Goal: Task Accomplishment & Management: Complete application form

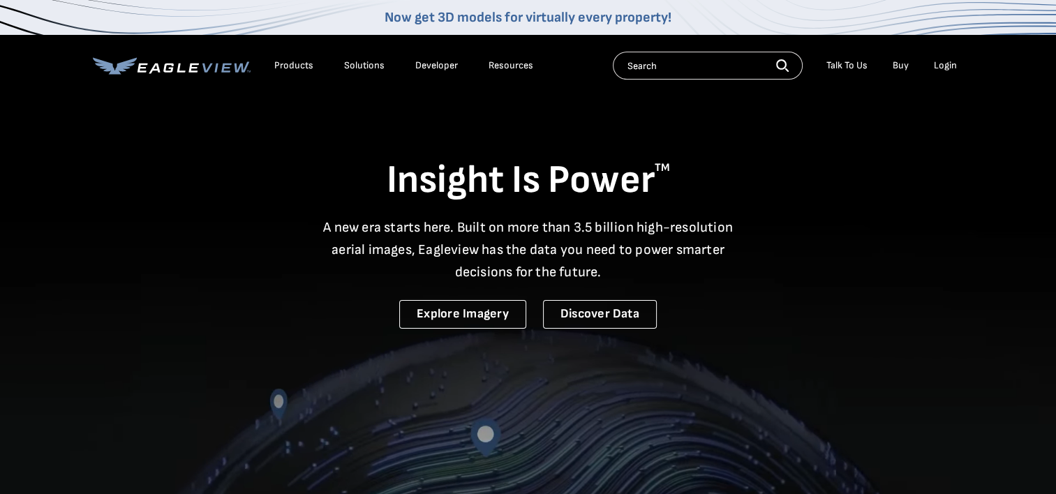
click at [944, 64] on div "Login" at bounding box center [945, 65] width 23 height 13
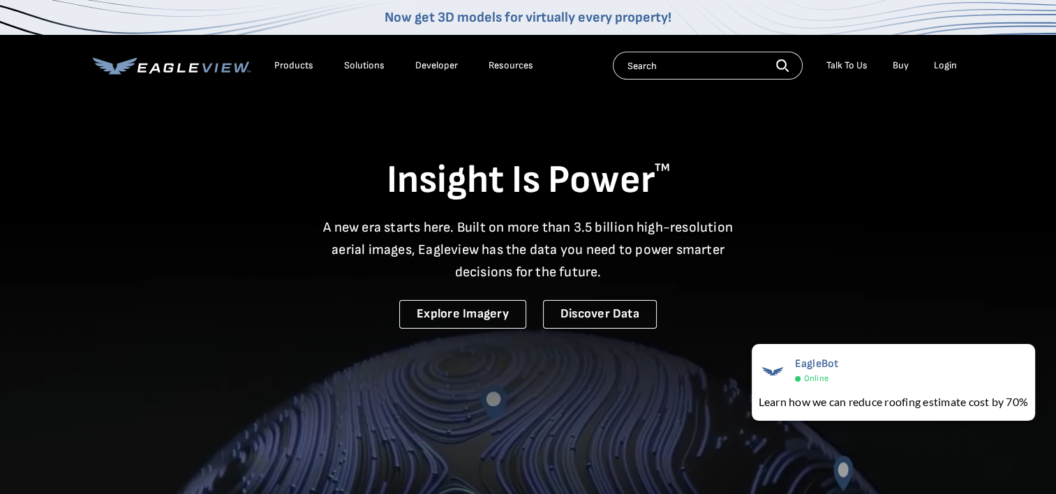
click at [938, 66] on div "Login" at bounding box center [945, 65] width 23 height 13
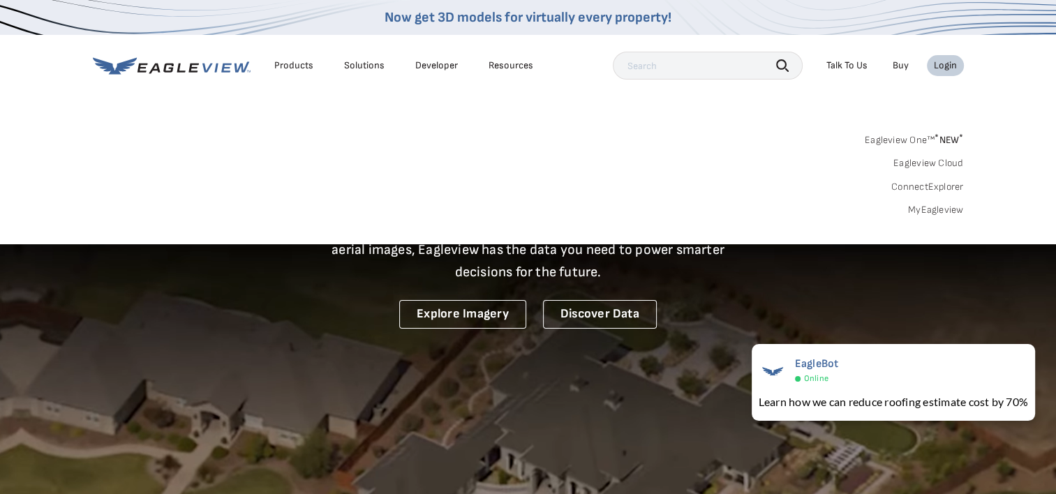
click at [927, 209] on link "MyEagleview" at bounding box center [936, 210] width 56 height 13
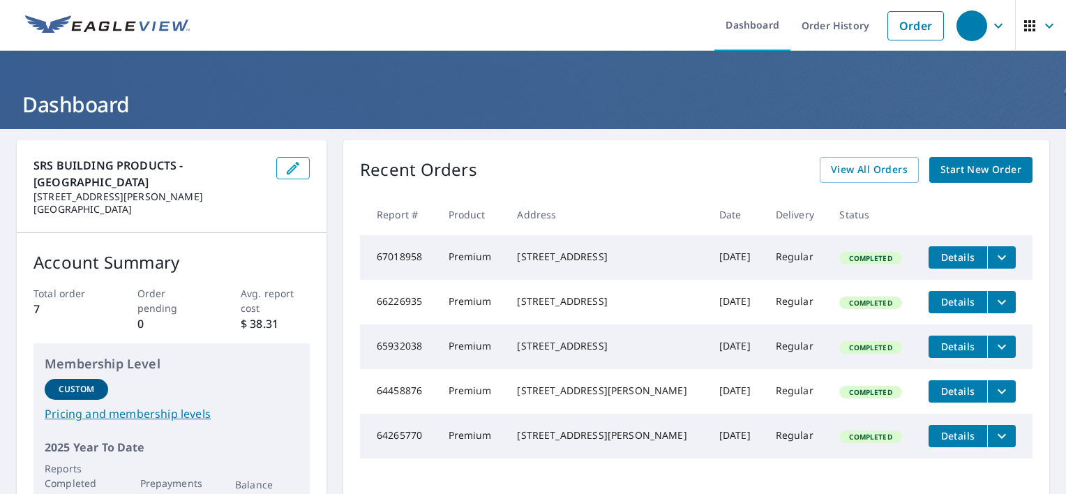
click at [963, 173] on span "Start New Order" at bounding box center [981, 169] width 81 height 17
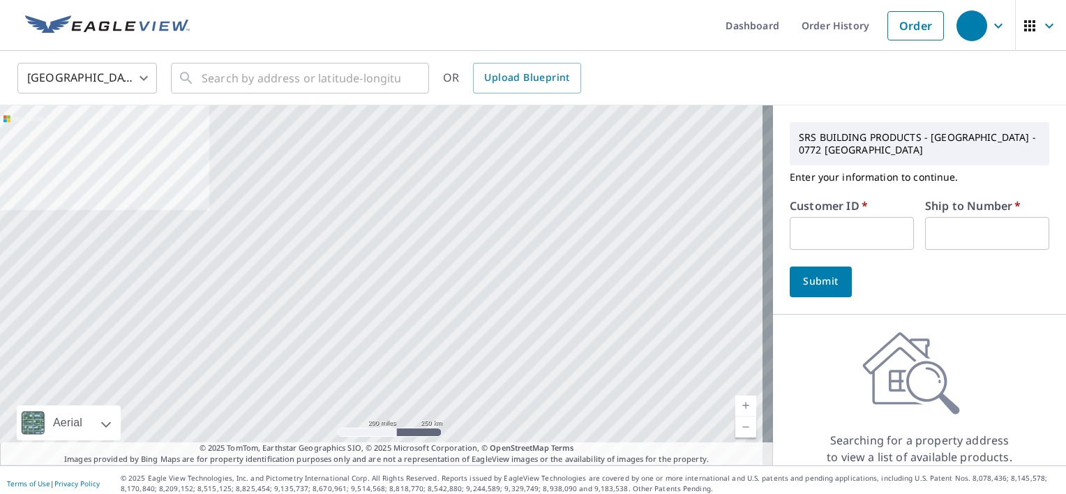
click at [825, 234] on input "text" at bounding box center [852, 233] width 124 height 33
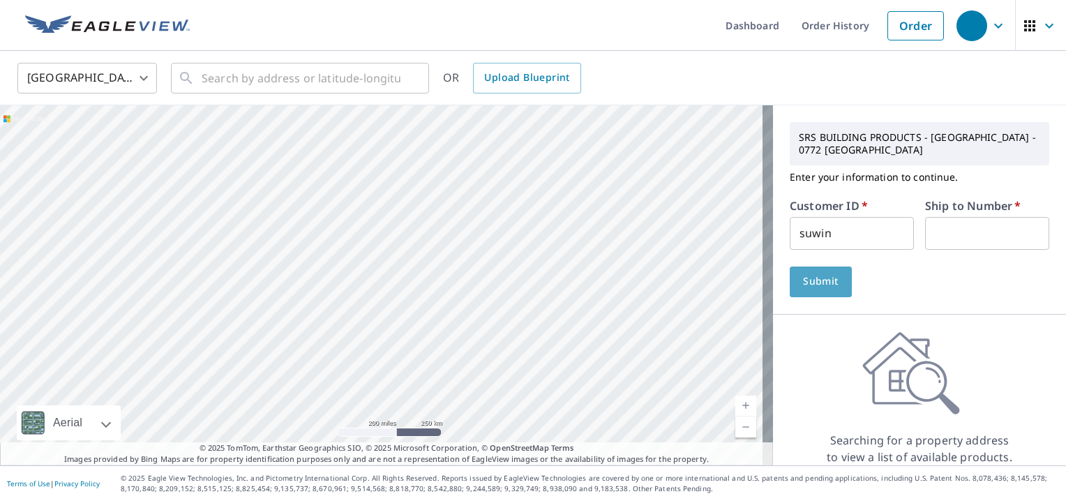
click at [812, 285] on span "Submit" at bounding box center [821, 281] width 40 height 17
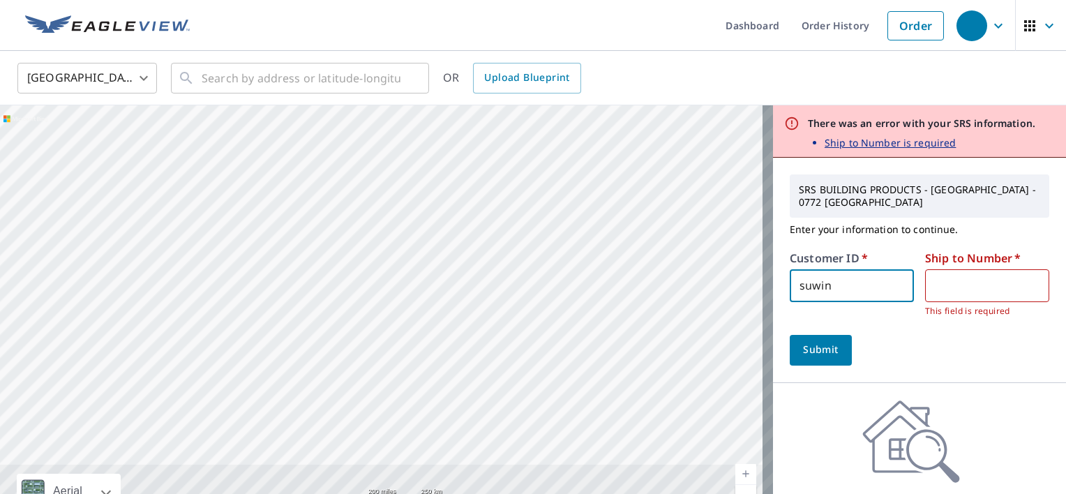
click at [835, 299] on input "suwin" at bounding box center [852, 285] width 124 height 33
click at [818, 292] on input "suwin" at bounding box center [852, 285] width 124 height 33
click at [843, 294] on input "suwin" at bounding box center [852, 285] width 124 height 33
type input "s"
click at [843, 294] on input "text" at bounding box center [852, 285] width 124 height 33
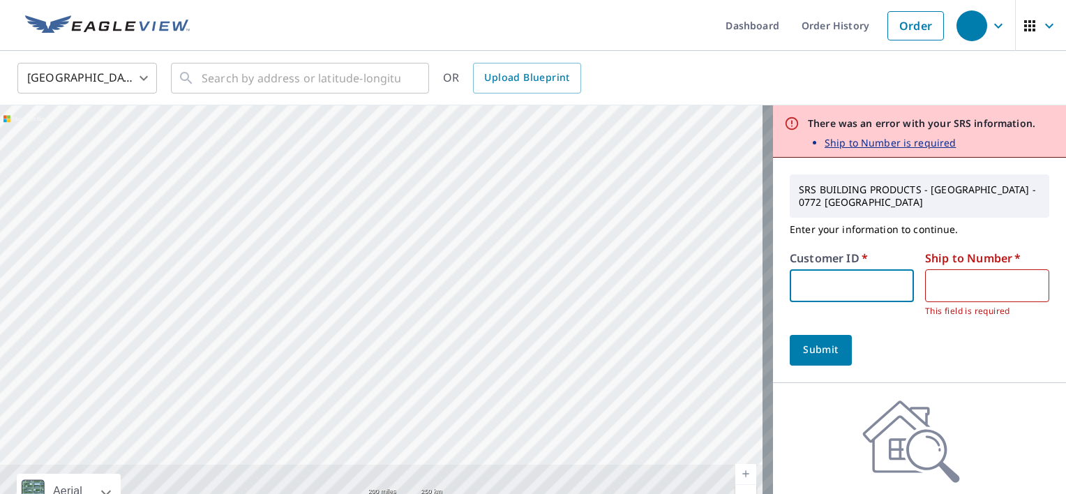
type input "cash"
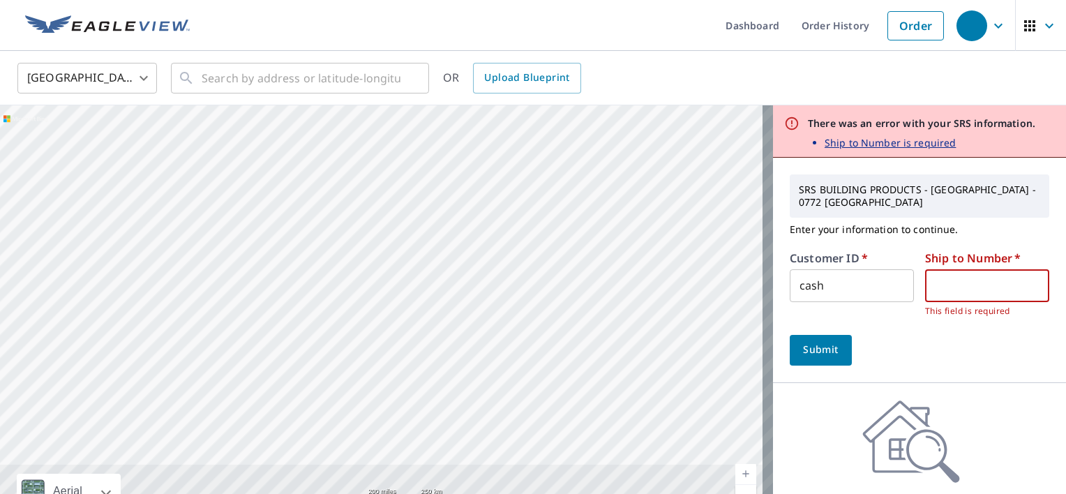
click at [943, 293] on input "text" at bounding box center [987, 285] width 124 height 33
type input "1"
click at [819, 348] on span "Submit" at bounding box center [821, 349] width 40 height 17
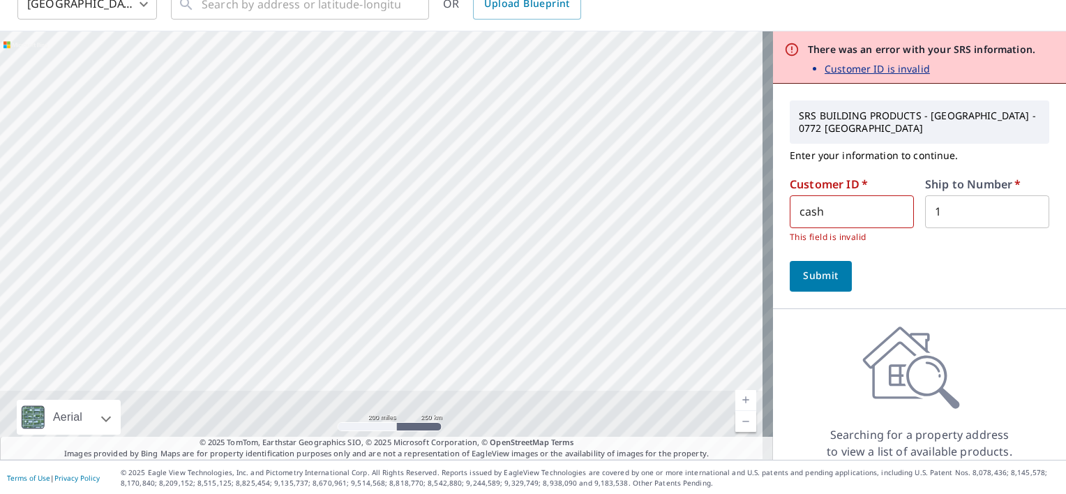
scroll to position [75, 0]
click at [831, 222] on input "cash" at bounding box center [852, 211] width 124 height 33
type input "c"
click at [831, 222] on input "text" at bounding box center [852, 211] width 124 height 33
type input "suwin"
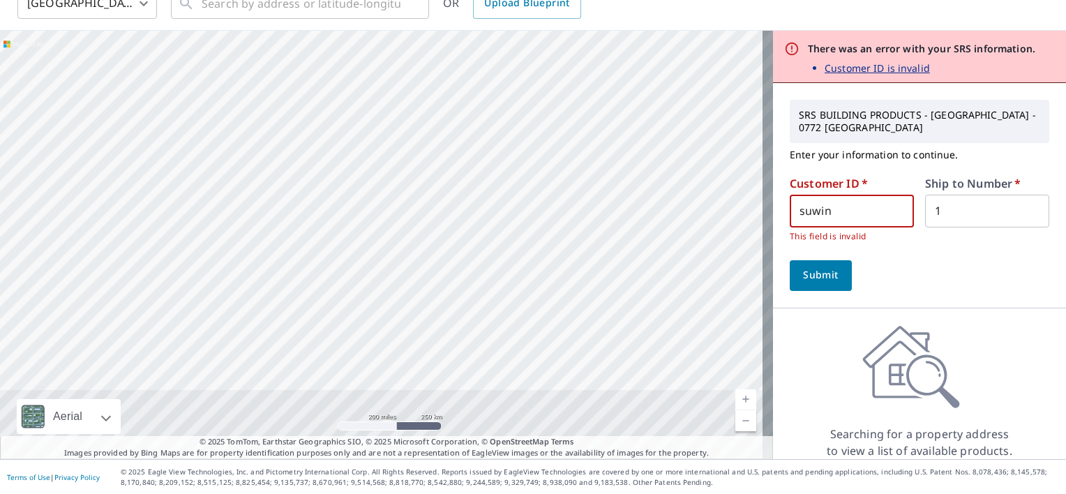
click at [824, 271] on span "Submit" at bounding box center [821, 275] width 40 height 17
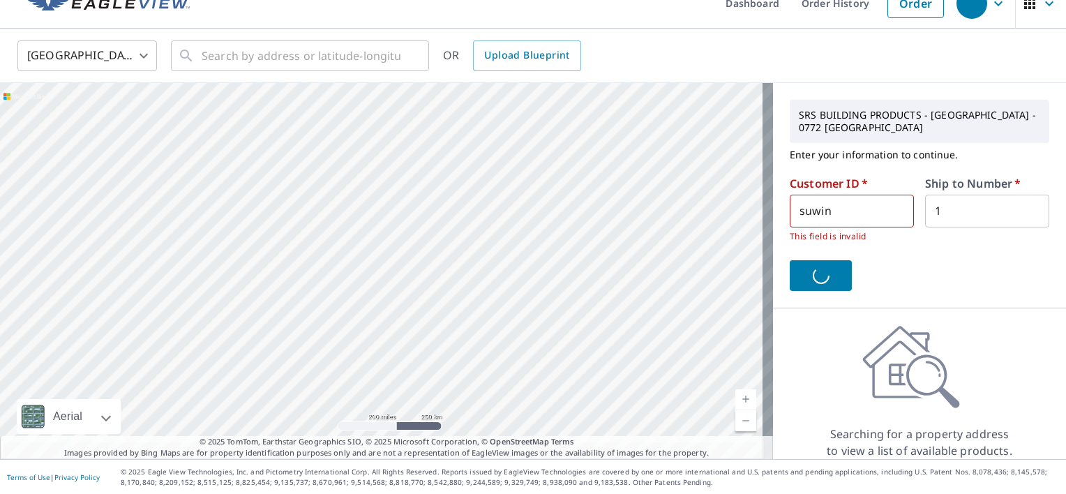
scroll to position [0, 0]
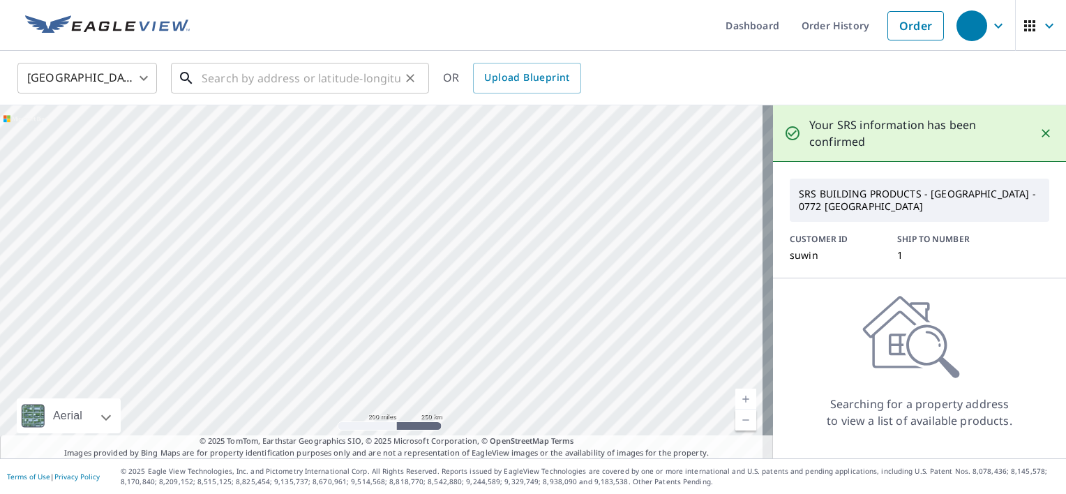
click at [302, 80] on input "text" at bounding box center [301, 78] width 199 height 39
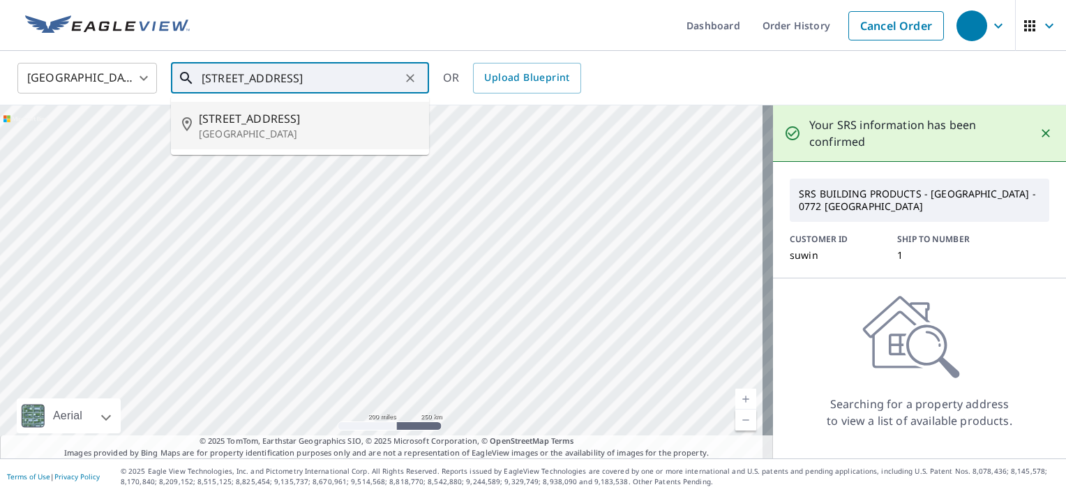
click at [280, 130] on p "Lakeland, FL 33809" at bounding box center [308, 134] width 219 height 14
type input "521 Hunters Run Blvd Lakeland, FL 33809"
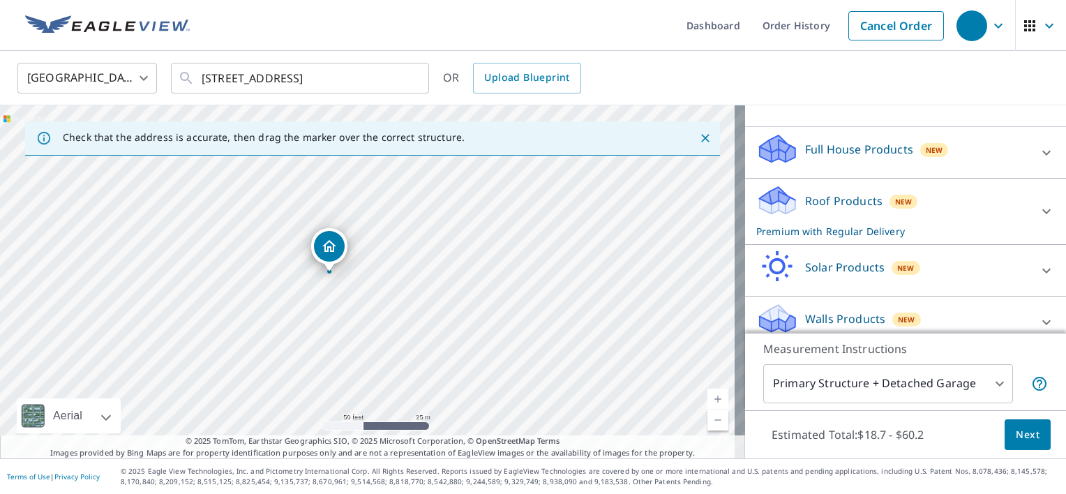
scroll to position [293, 0]
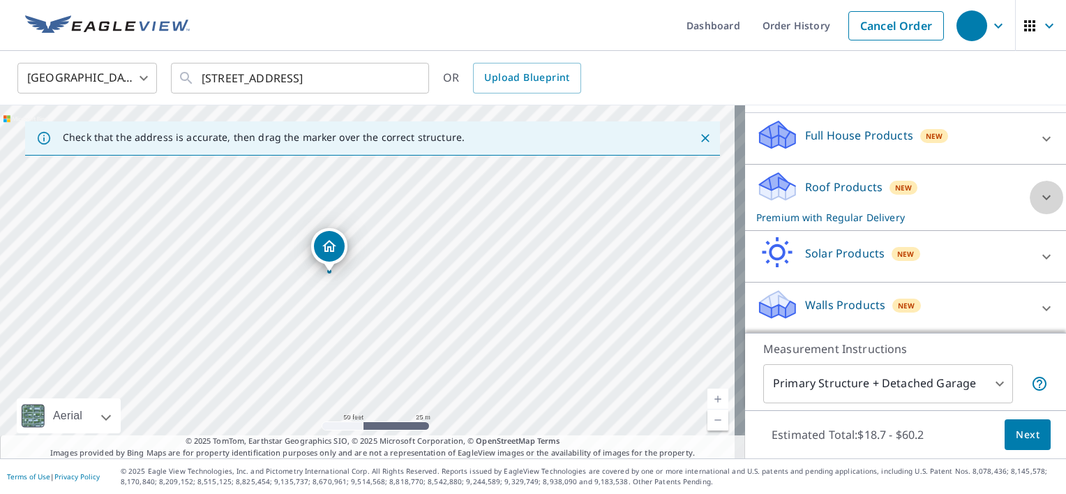
click at [1038, 193] on icon at bounding box center [1046, 197] width 17 height 17
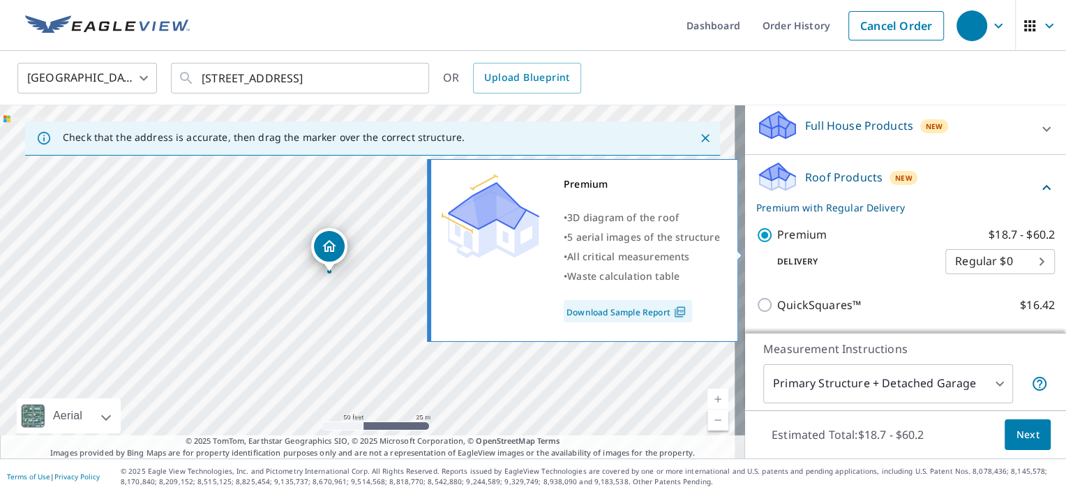
scroll to position [272, 0]
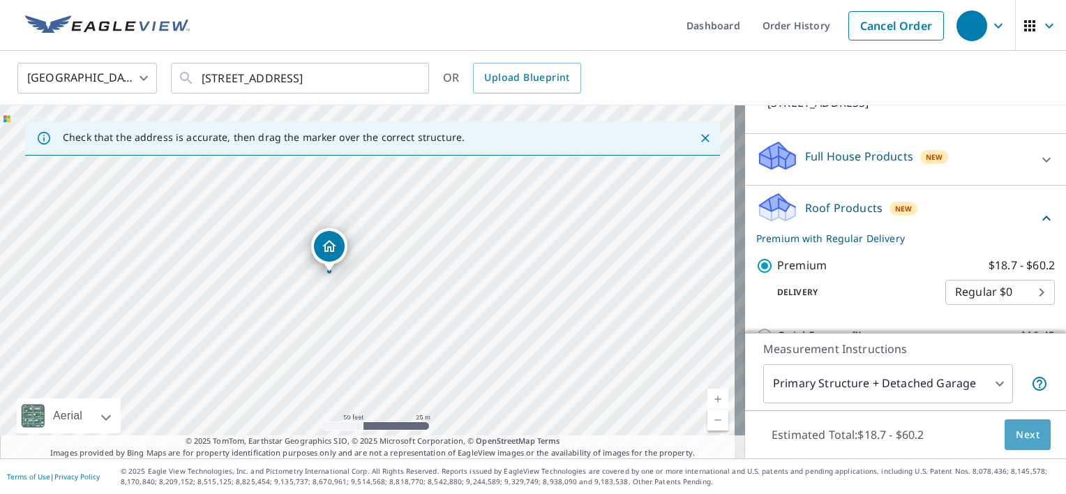
click at [1016, 435] on span "Next" at bounding box center [1028, 434] width 24 height 17
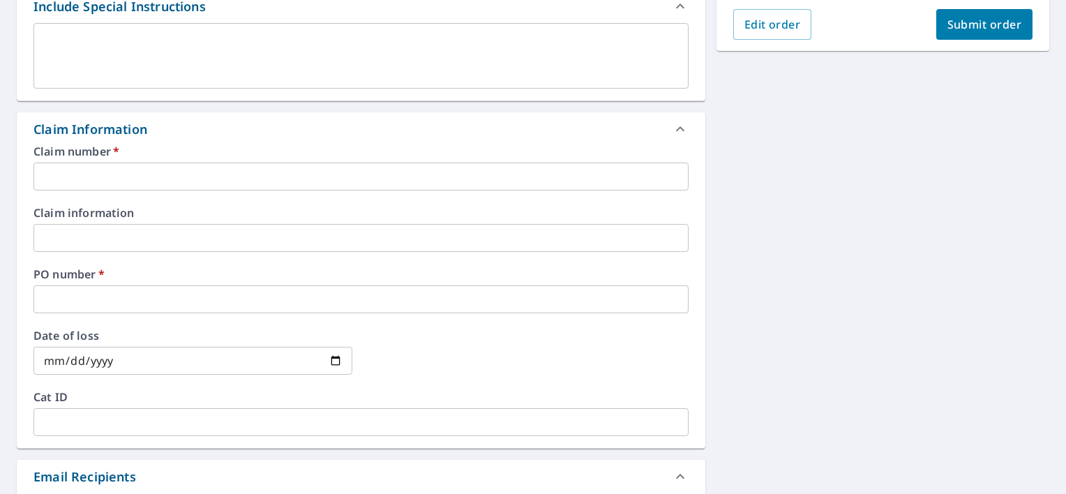
scroll to position [419, 0]
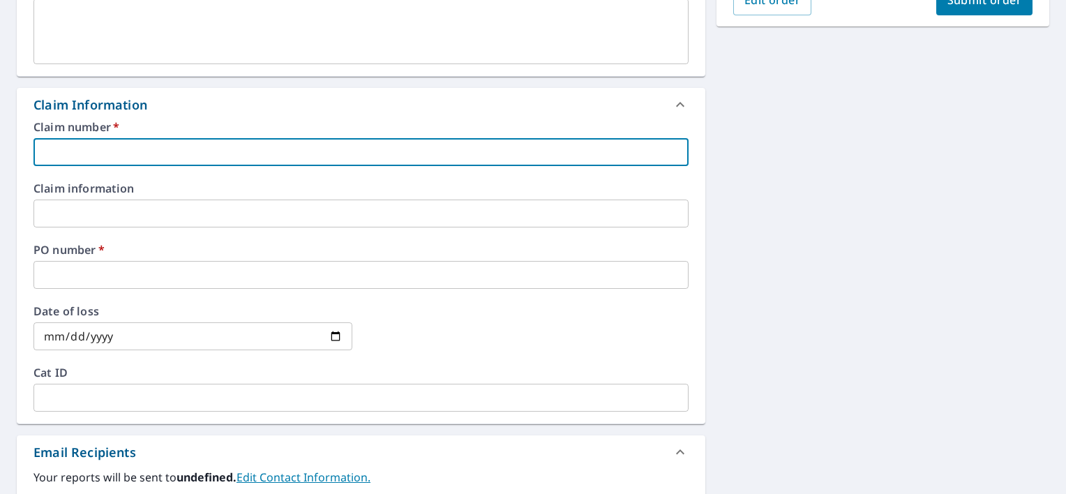
click at [89, 151] on input "text" at bounding box center [360, 152] width 655 height 28
type input "E"
checkbox input "true"
type input "Ea"
checkbox input "true"
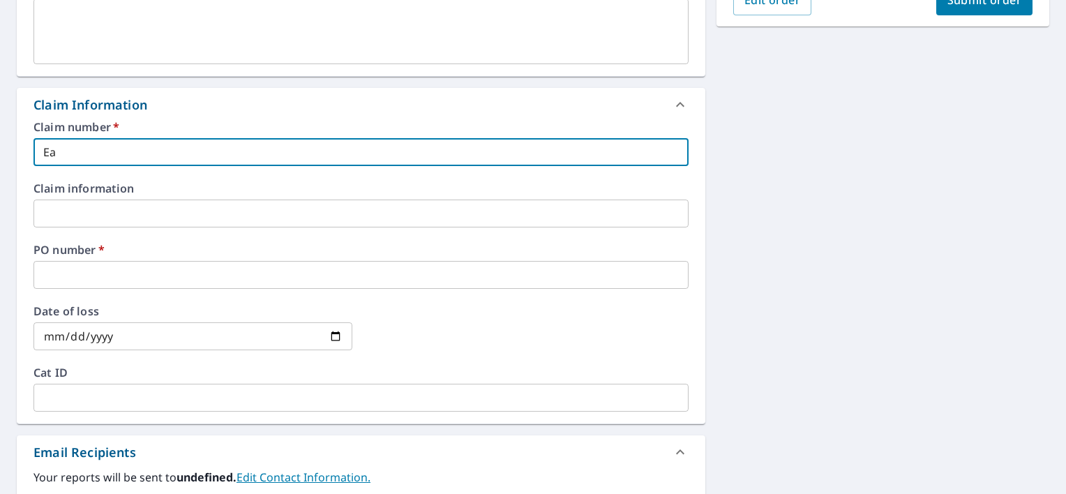
type input "Eas"
checkbox input "true"
type input "Easy"
checkbox input "true"
type input "Easy"
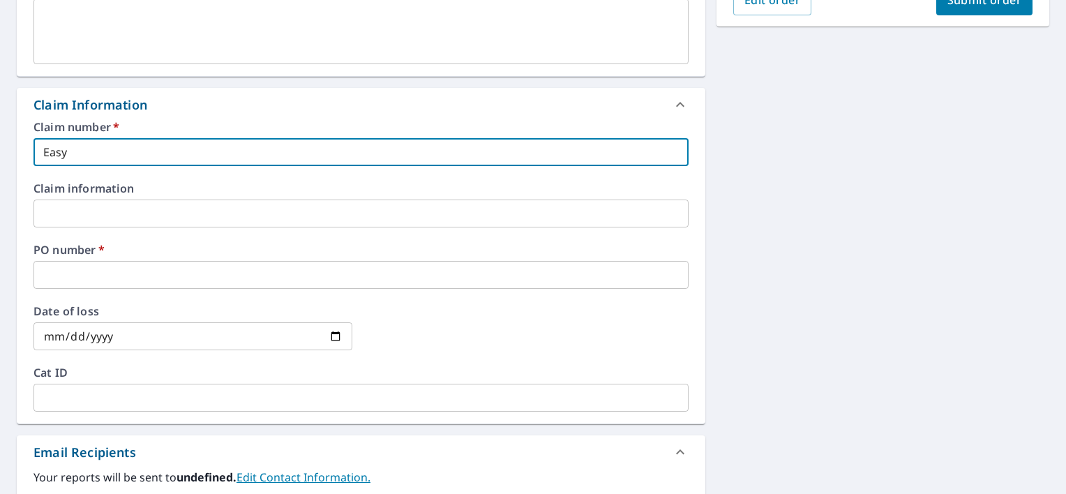
checkbox input "true"
type input "Easy H"
checkbox input "true"
type input "Easy Ho"
checkbox input "true"
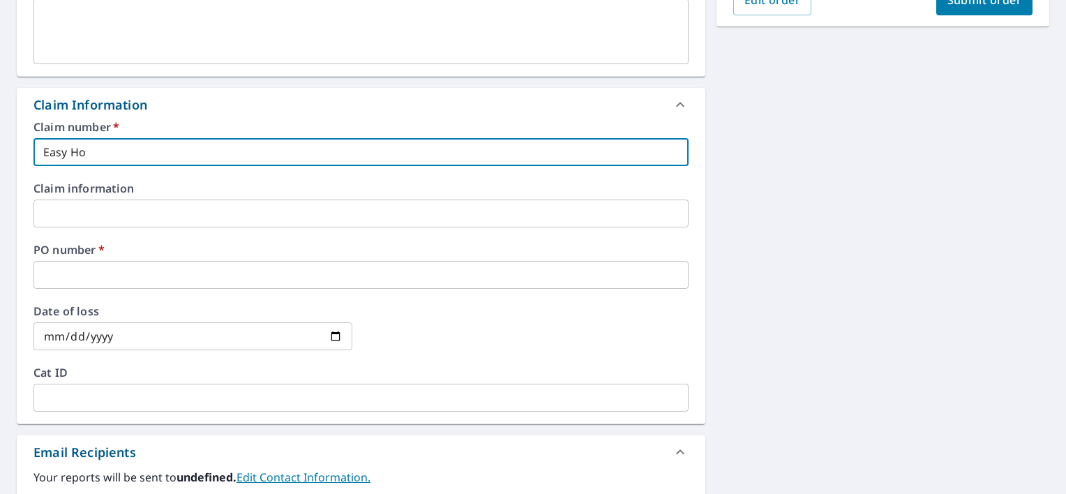
type input "Easy Hom"
checkbox input "true"
type input "Easy Home"
checkbox input "true"
type input "Easy Homes"
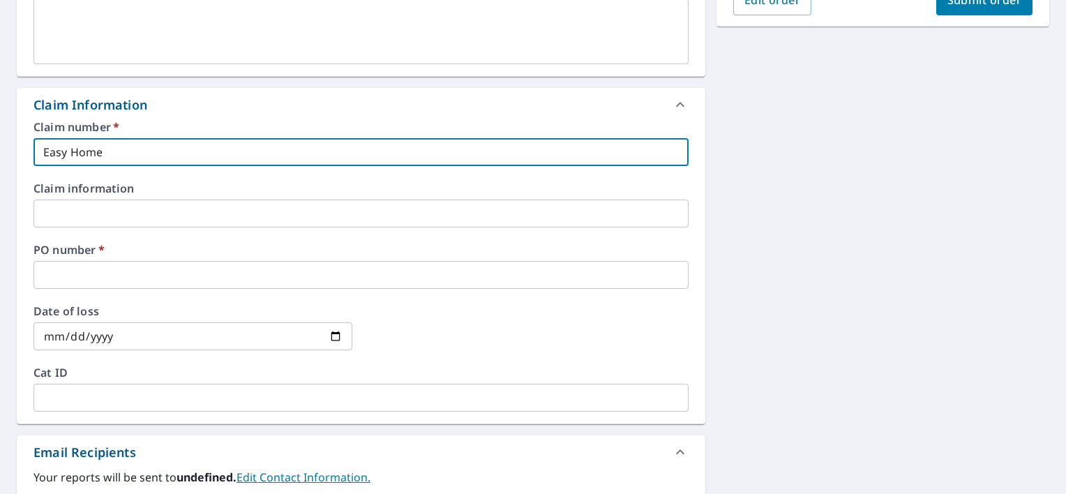
checkbox input "true"
type input "Easy Homes"
checkbox input "true"
type input "Easy Homes 1"
checkbox input "true"
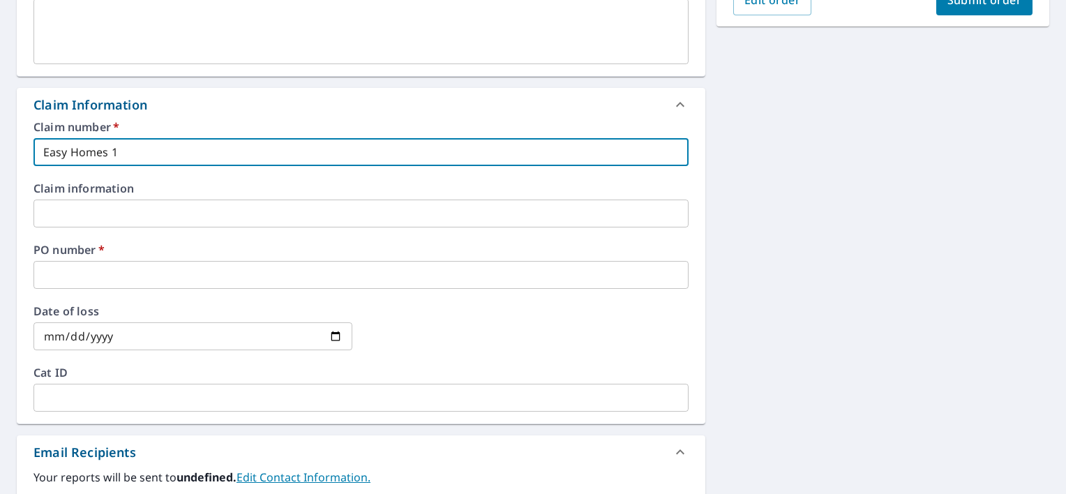
type input "Easy Homes 12"
checkbox input "true"
type input "Easy Homes 123"
checkbox input "true"
type input "Easy Homes 123"
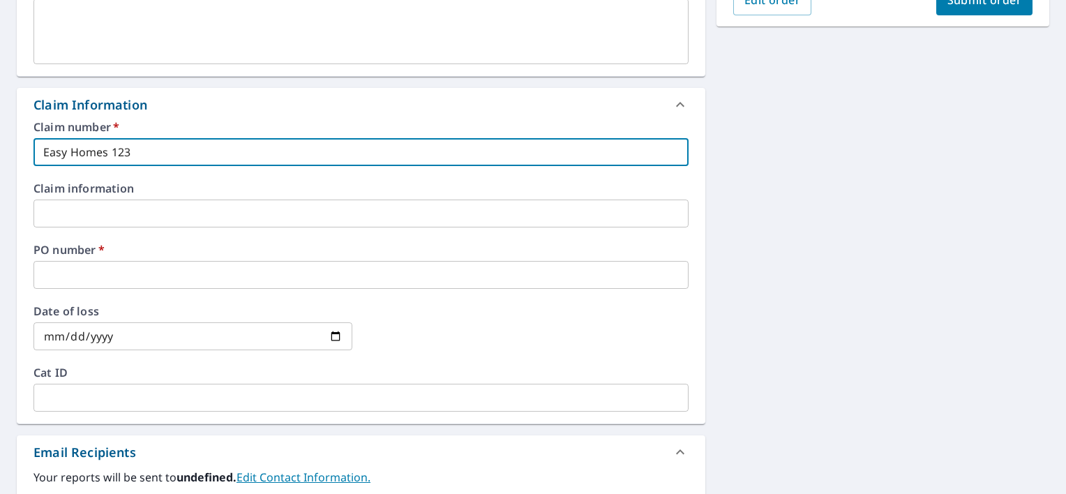
click at [83, 271] on input "text" at bounding box center [360, 275] width 655 height 28
drag, startPoint x: 135, startPoint y: 152, endPoint x: 42, endPoint y: 151, distance: 93.5
click at [42, 151] on input "Easy Homes 123" at bounding box center [360, 152] width 655 height 28
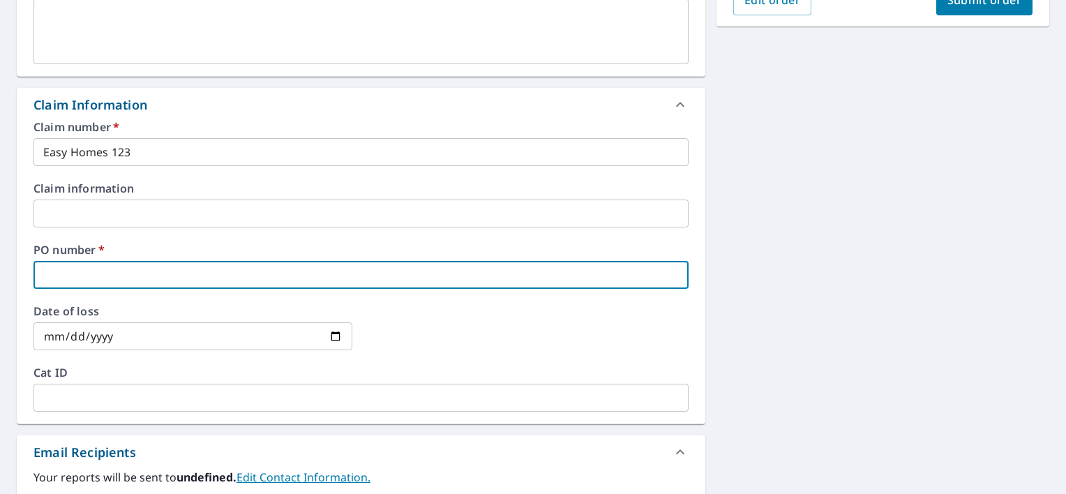
click at [88, 269] on input "text" at bounding box center [360, 275] width 655 height 28
paste input "Easy Homes 123"
type input "Easy Homes 123"
checkbox input "true"
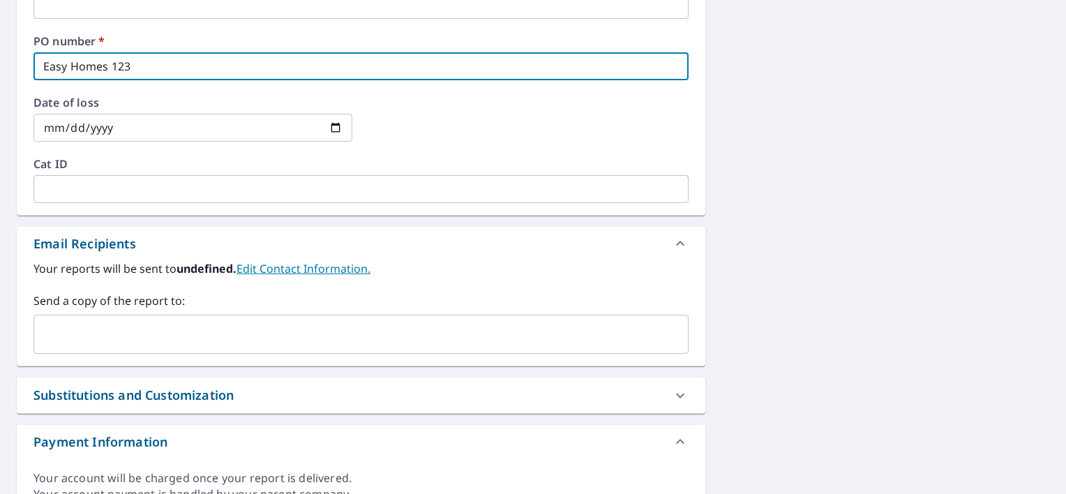
scroll to position [693, 0]
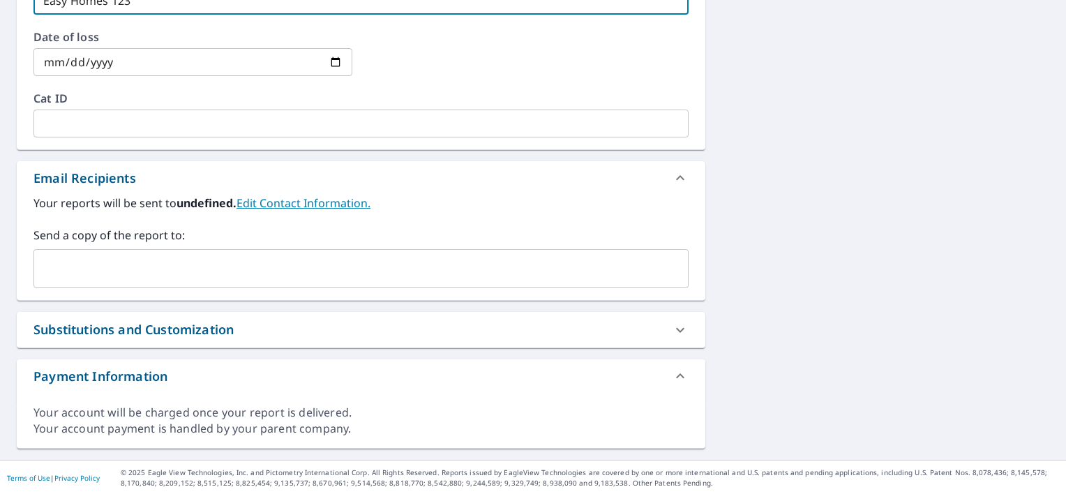
type input "Easy Homes 123"
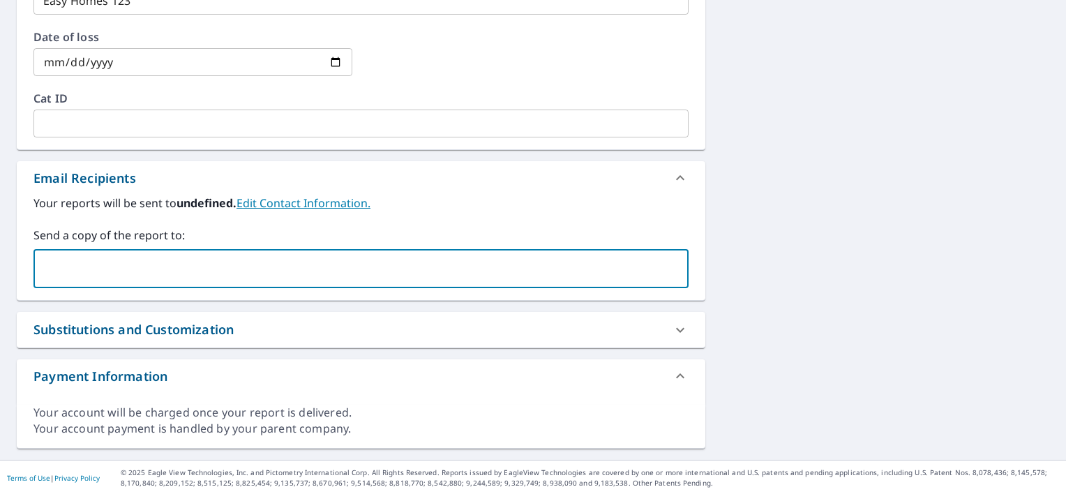
click at [105, 268] on input "text" at bounding box center [351, 268] width 622 height 27
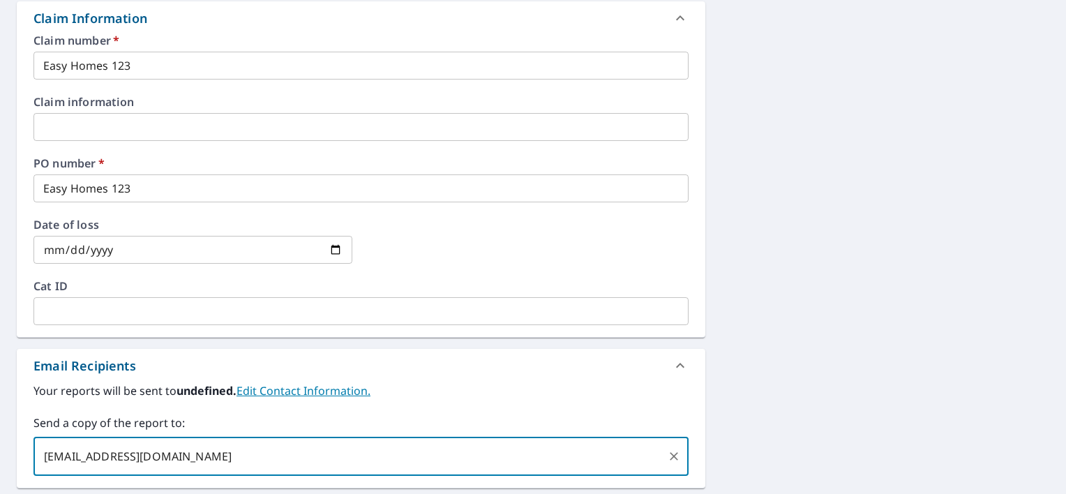
scroll to position [484, 0]
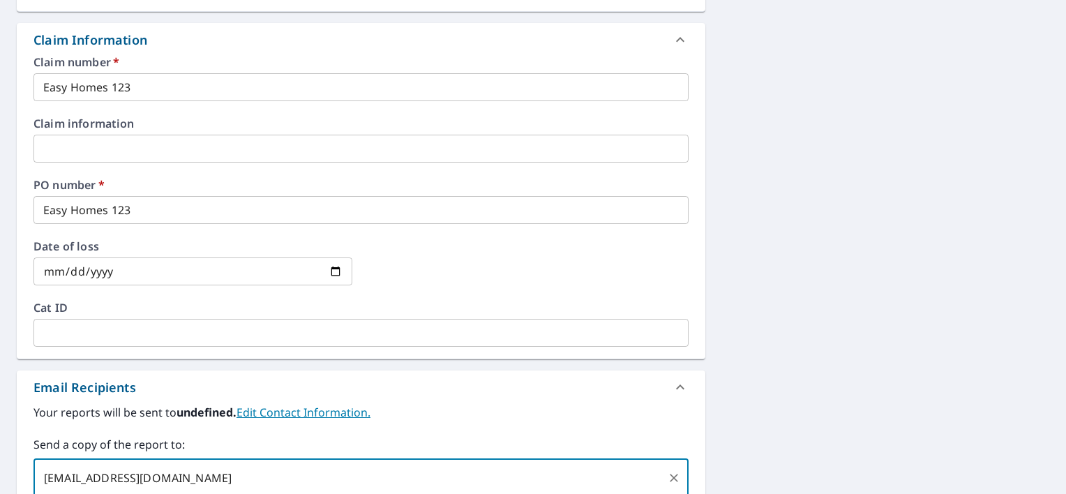
type input "terrellseckinger@srsbuildingproducts.com"
checkbox input "true"
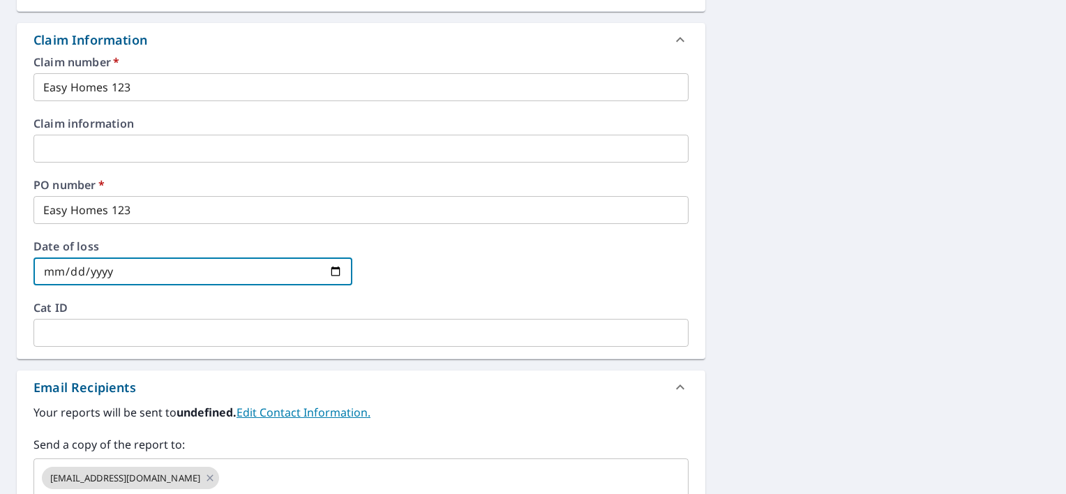
click at [329, 272] on input "date" at bounding box center [192, 271] width 319 height 28
type input "2025-09-08"
checkbox input "true"
type input "2025-09-08"
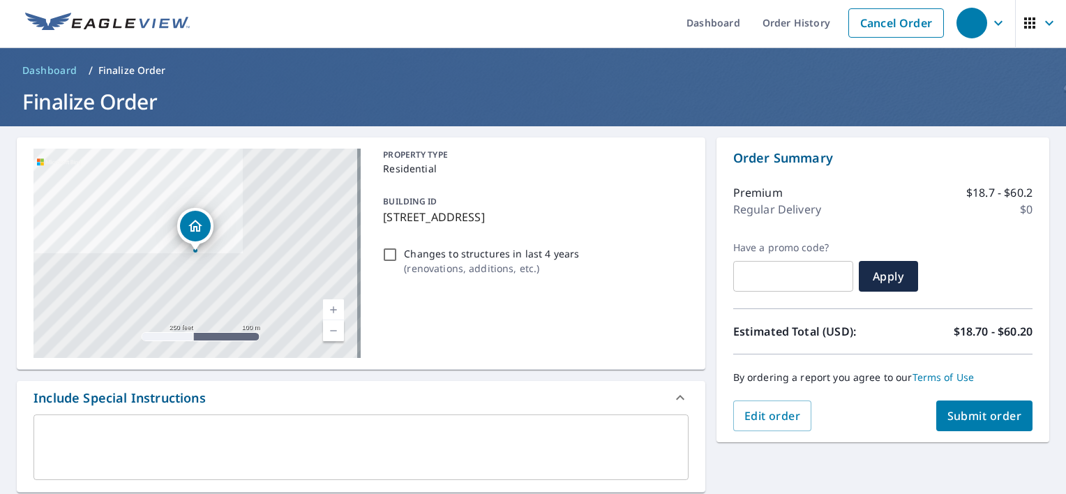
scroll to position [0, 0]
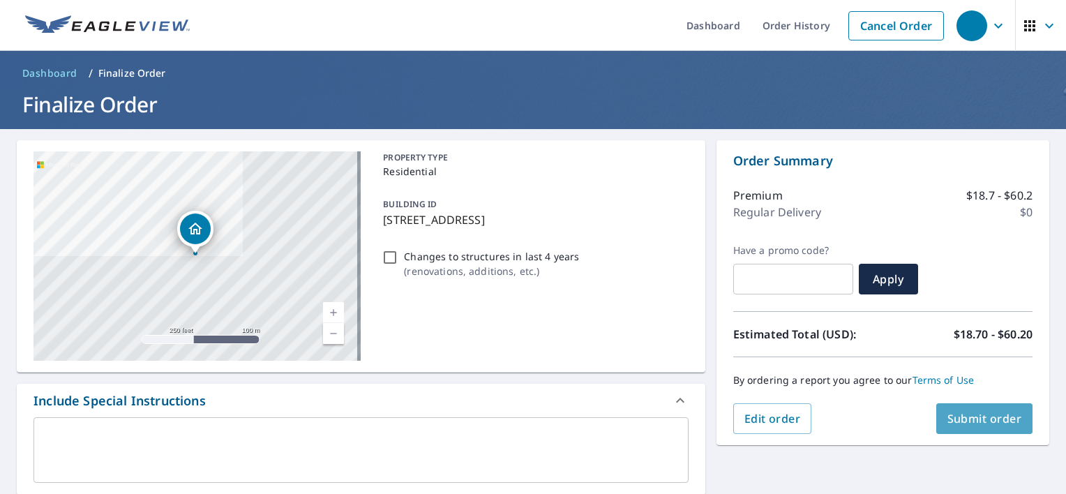
click at [960, 412] on span "Submit order" at bounding box center [985, 418] width 75 height 15
checkbox input "true"
